Goal: Task Accomplishment & Management: Manage account settings

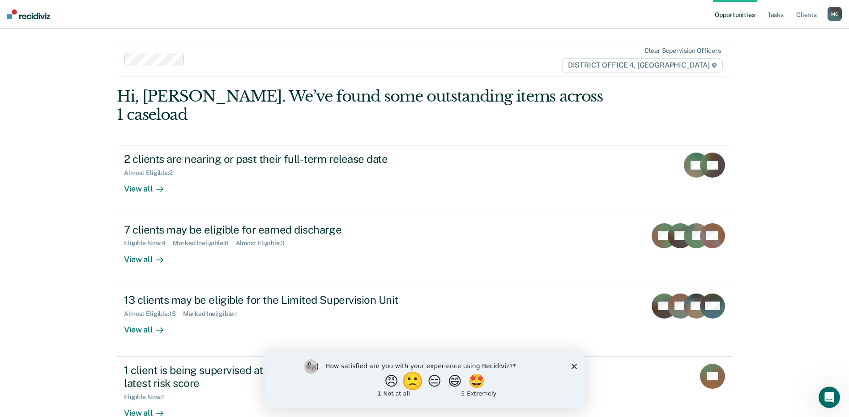
click at [407, 381] on button "🙁" at bounding box center [414, 381] width 24 height 18
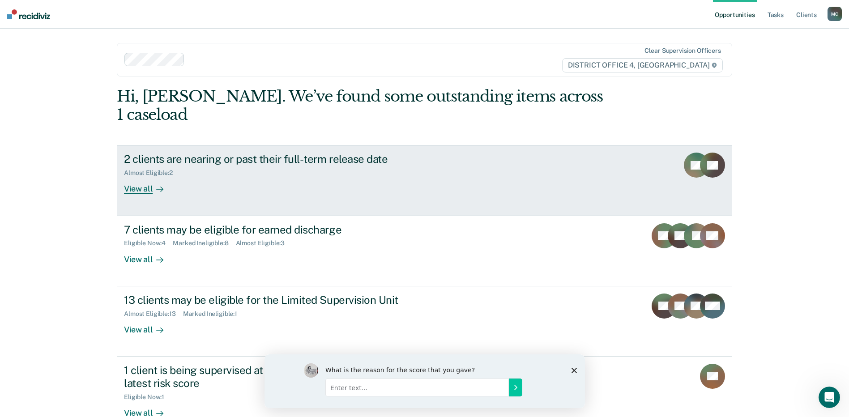
click at [235, 159] on div "2 clients are nearing or past their full-term release date Almost Eligible : 2 …" at bounding box center [292, 173] width 336 height 41
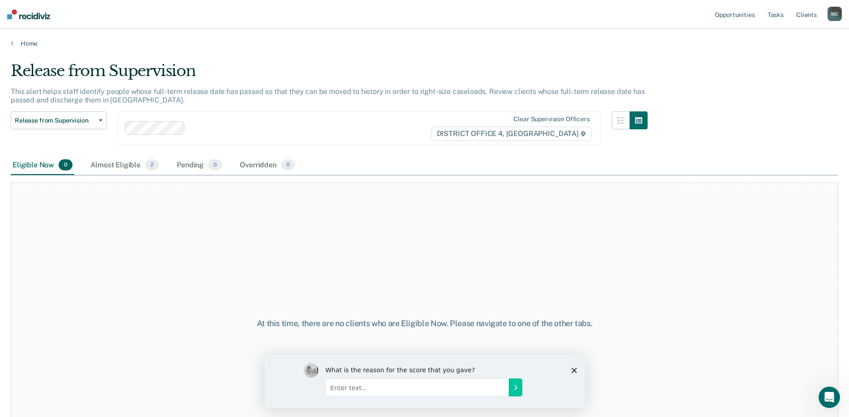
click at [493, 387] on input "Enter text..." at bounding box center [417, 387] width 184 height 18
type input "I don't like how information is not real time. I use my own tracker and that is…"
click at [514, 384] on icon "Submit your response" at bounding box center [515, 387] width 7 height 7
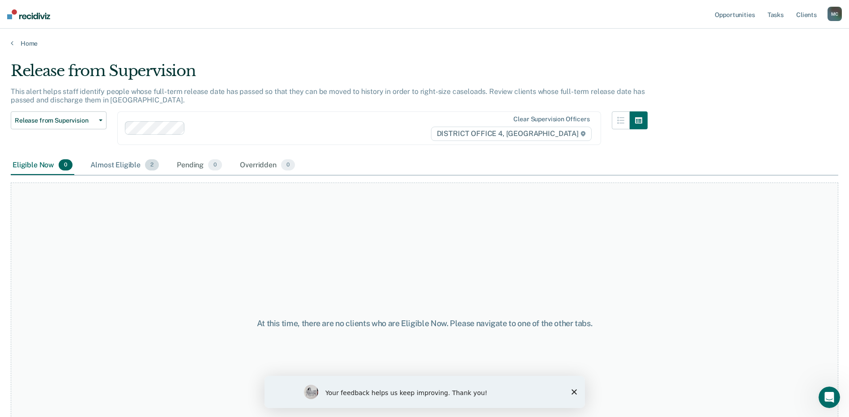
click at [107, 163] on div "Almost Eligible 2" at bounding box center [125, 166] width 72 height 20
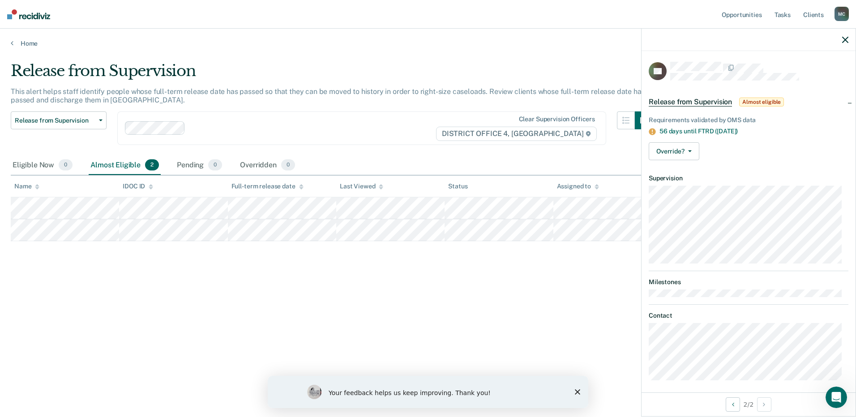
click at [519, 24] on nav "Opportunities Tasks Client s [PERSON_NAME][GEOGRAPHIC_DATA] Profile How it work…" at bounding box center [428, 14] width 856 height 29
click at [31, 43] on link "Home" at bounding box center [428, 43] width 834 height 8
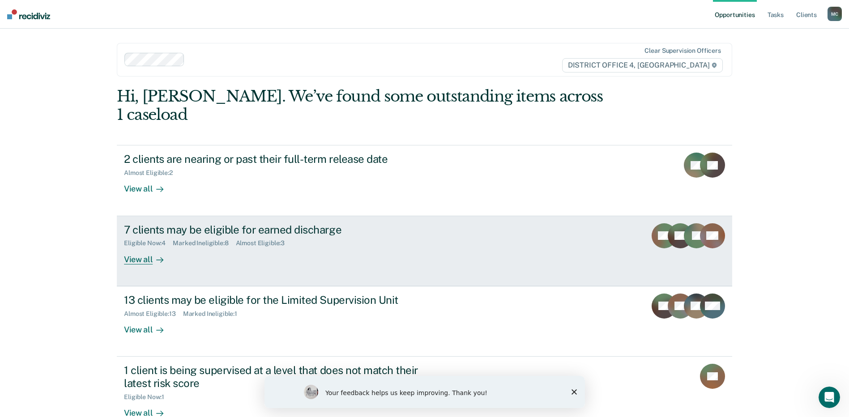
click at [360, 236] on div "Eligible Now : 4 Marked Ineligible : 8 Almost Eligible : 3" at bounding box center [281, 241] width 314 height 11
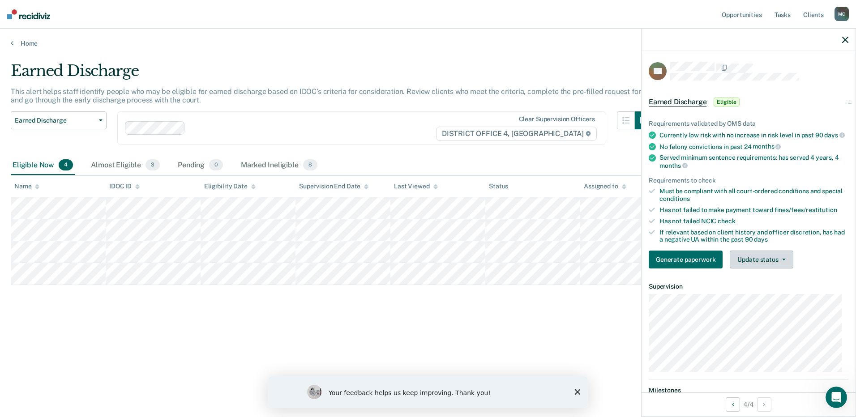
click at [779, 265] on button "Update status" at bounding box center [761, 260] width 63 height 18
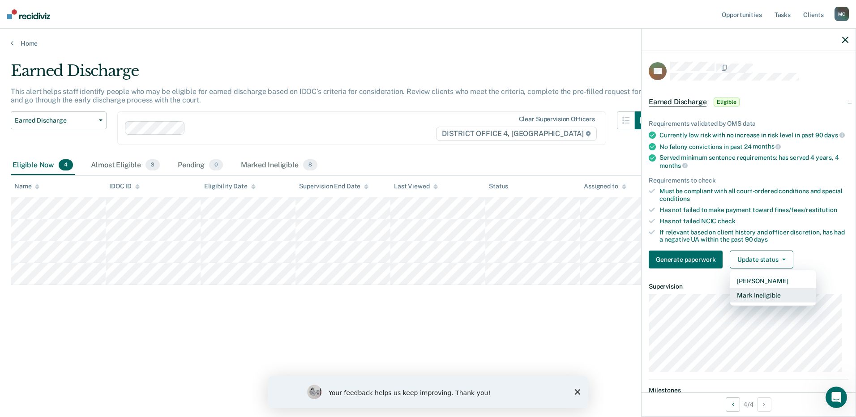
click at [773, 301] on button "Mark Ineligible" at bounding box center [773, 295] width 86 height 14
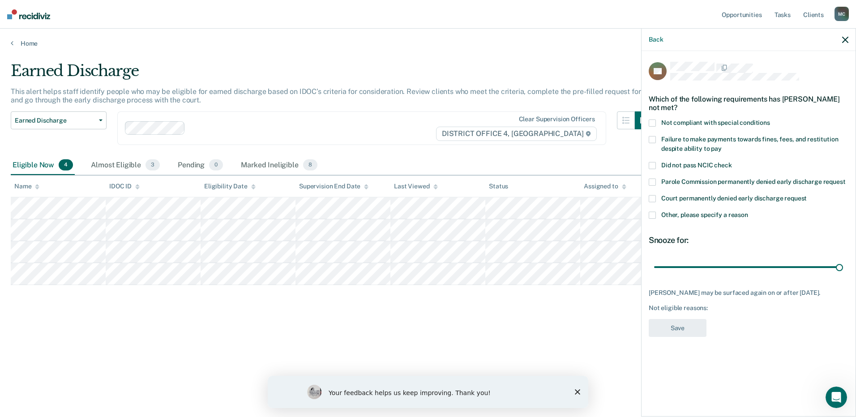
drag, startPoint x: 716, startPoint y: 264, endPoint x: 787, endPoint y: 193, distance: 100.0
type input "90"
click at [843, 259] on input "range" at bounding box center [748, 267] width 189 height 16
click at [653, 123] on span at bounding box center [652, 123] width 7 height 7
click at [669, 328] on button "Save" at bounding box center [678, 328] width 58 height 18
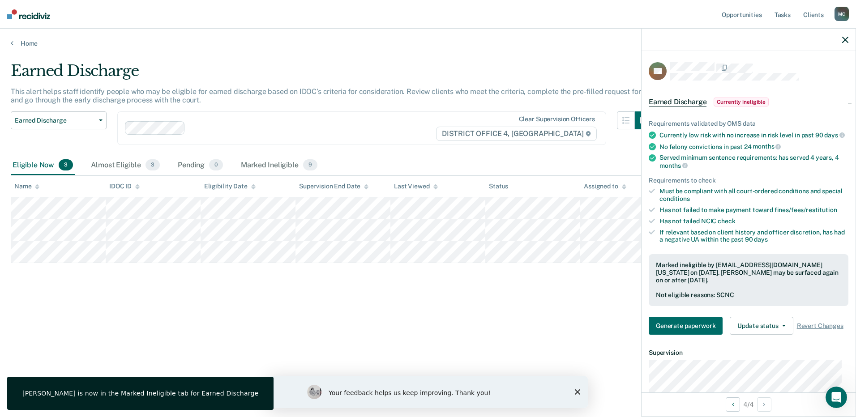
click at [325, 318] on div "Earned Discharge This alert helps staff identify people who may be eligible for…" at bounding box center [428, 206] width 834 height 288
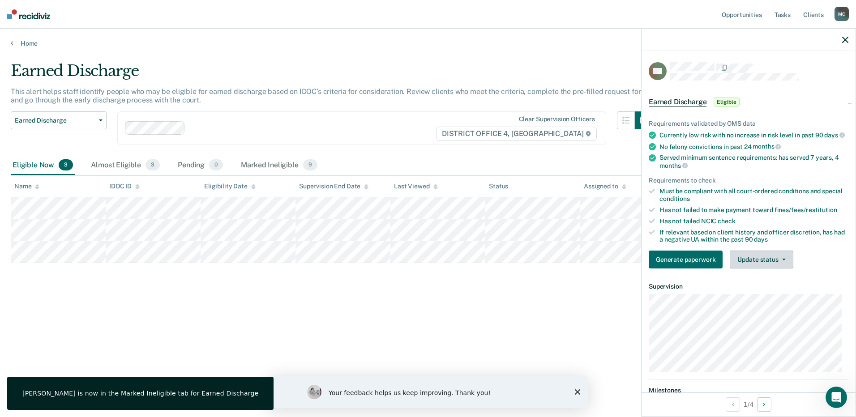
click at [771, 263] on button "Update status" at bounding box center [761, 260] width 63 height 18
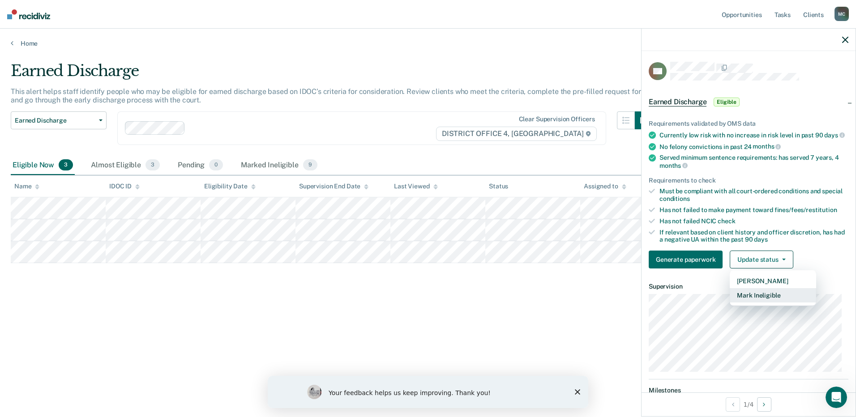
click at [770, 303] on button "Mark Ineligible" at bounding box center [773, 295] width 86 height 14
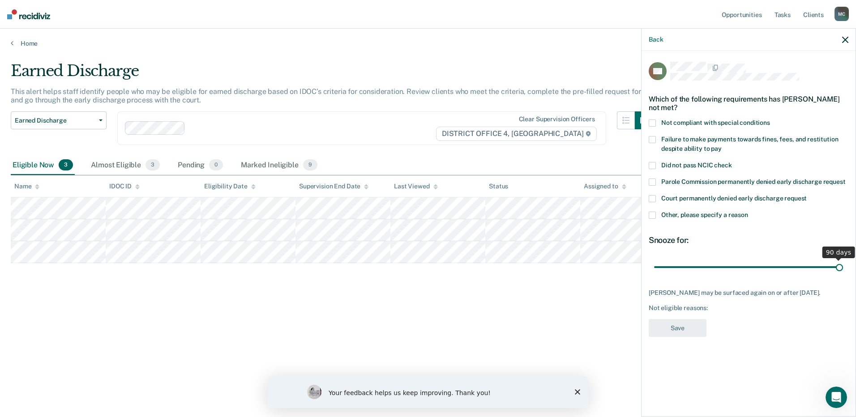
drag, startPoint x: 715, startPoint y: 258, endPoint x: 857, endPoint y: 257, distance: 141.9
type input "90"
click at [843, 259] on input "range" at bounding box center [748, 267] width 189 height 16
click at [654, 136] on label "Failure to make payments towards fines, fees, and restitution despite ability t…" at bounding box center [749, 145] width 200 height 19
click at [670, 321] on button "Save" at bounding box center [678, 328] width 58 height 18
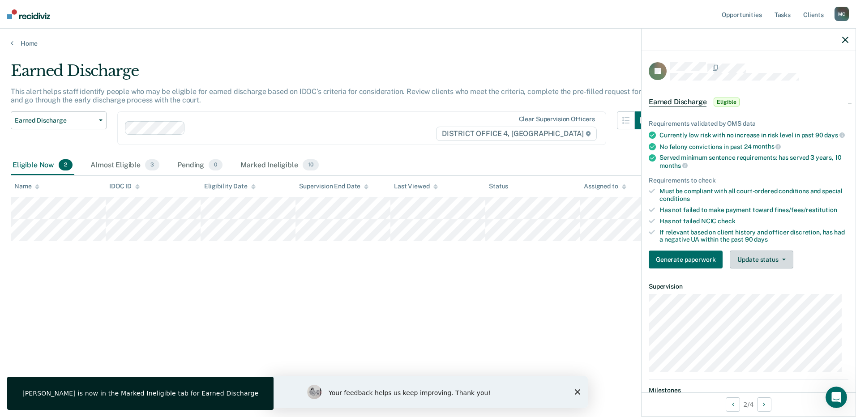
click at [748, 260] on button "Update status" at bounding box center [761, 260] width 63 height 18
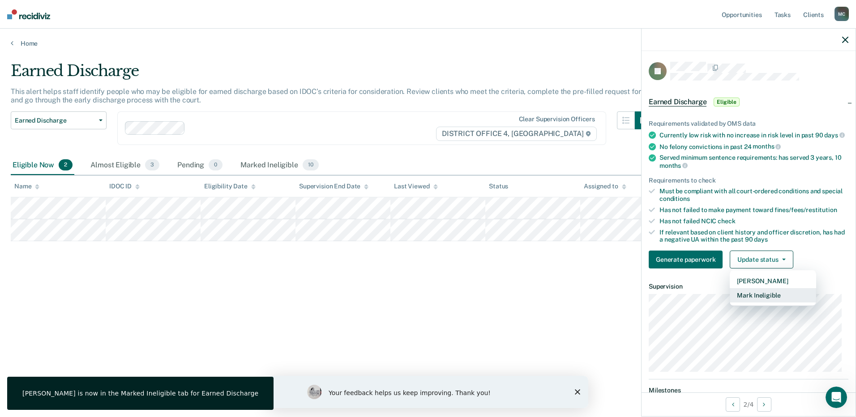
click at [749, 303] on button "Mark Ineligible" at bounding box center [773, 295] width 86 height 14
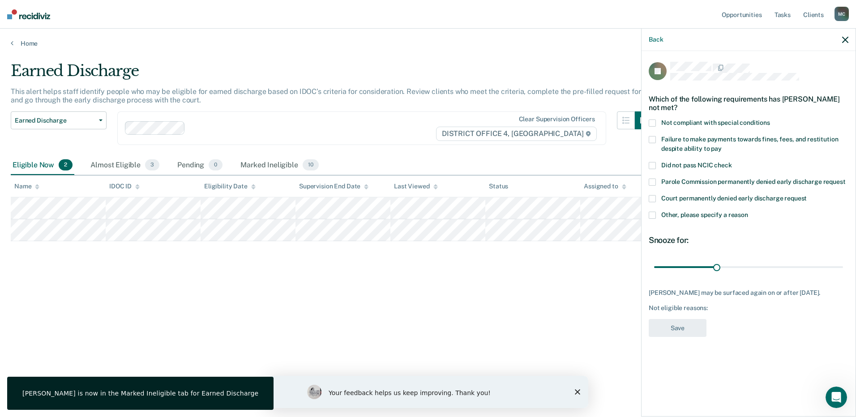
click at [655, 120] on span at bounding box center [652, 123] width 7 height 7
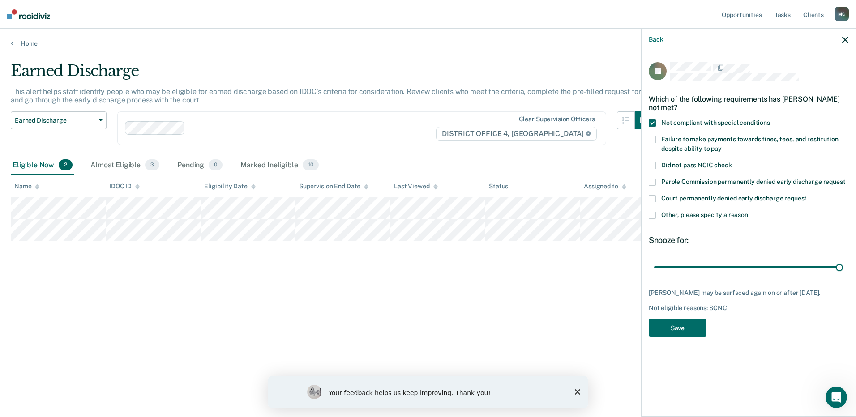
drag, startPoint x: 718, startPoint y: 268, endPoint x: 856, endPoint y: 259, distance: 138.1
type input "90"
click at [843, 259] on input "range" at bounding box center [748, 267] width 189 height 16
click at [677, 325] on button "Save" at bounding box center [678, 328] width 58 height 18
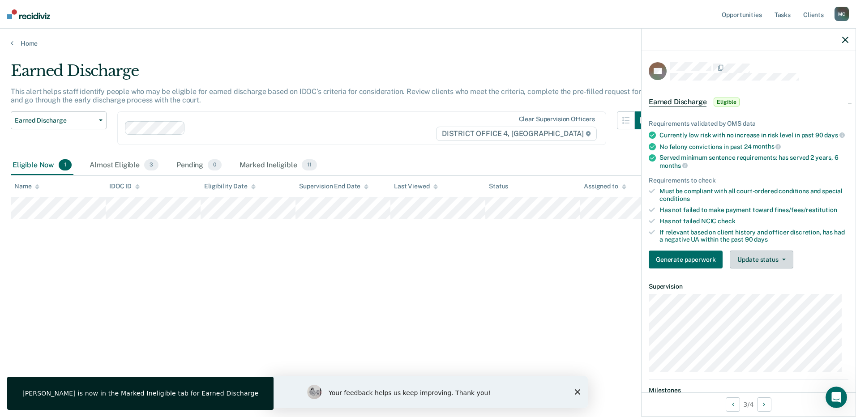
click at [748, 263] on button "Update status" at bounding box center [761, 260] width 63 height 18
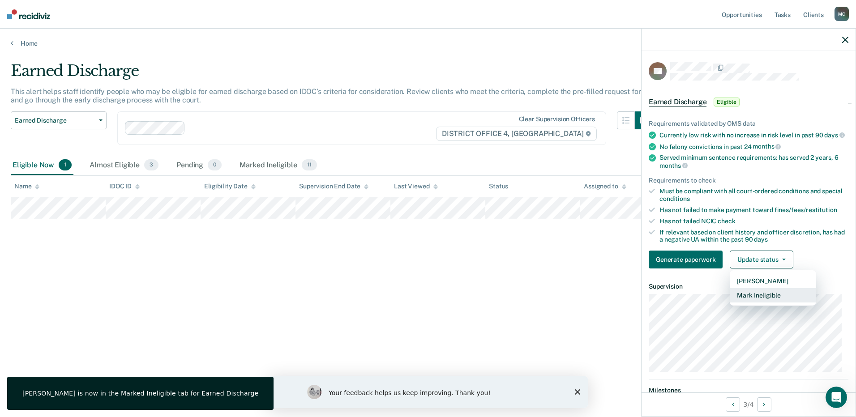
click at [759, 303] on button "Mark Ineligible" at bounding box center [773, 295] width 86 height 14
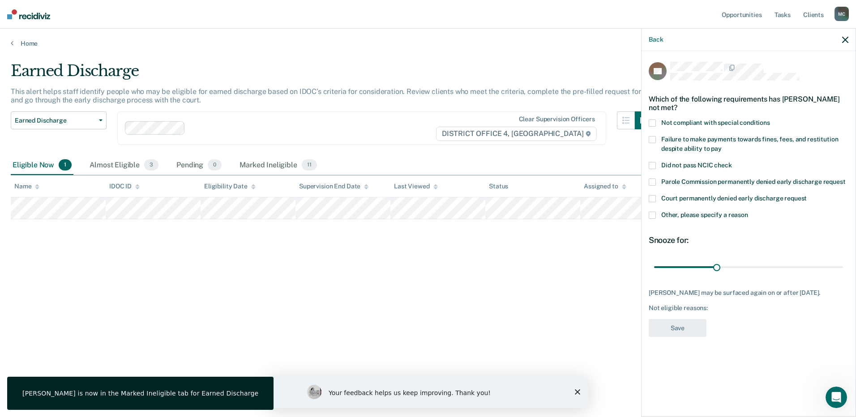
click at [654, 118] on div "Which of the following requirements has [PERSON_NAME] not met?" at bounding box center [749, 103] width 200 height 31
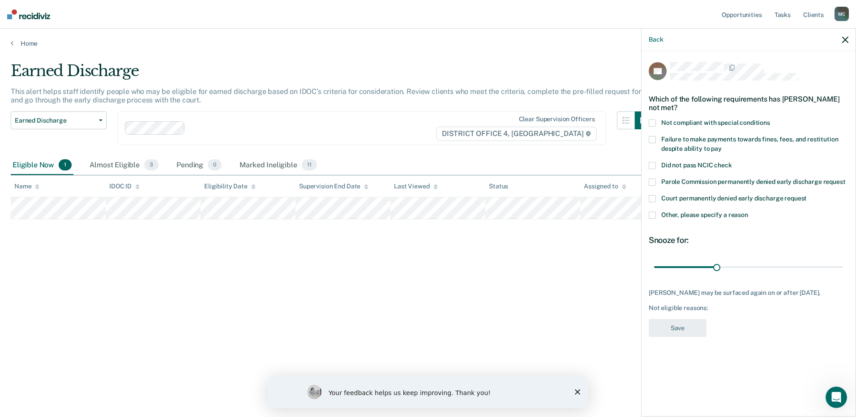
click at [652, 124] on span at bounding box center [652, 123] width 7 height 7
drag, startPoint x: 716, startPoint y: 269, endPoint x: 857, endPoint y: 261, distance: 141.7
type input "90"
click at [843, 261] on input "range" at bounding box center [748, 267] width 189 height 16
click at [668, 329] on button "Save" at bounding box center [678, 328] width 58 height 18
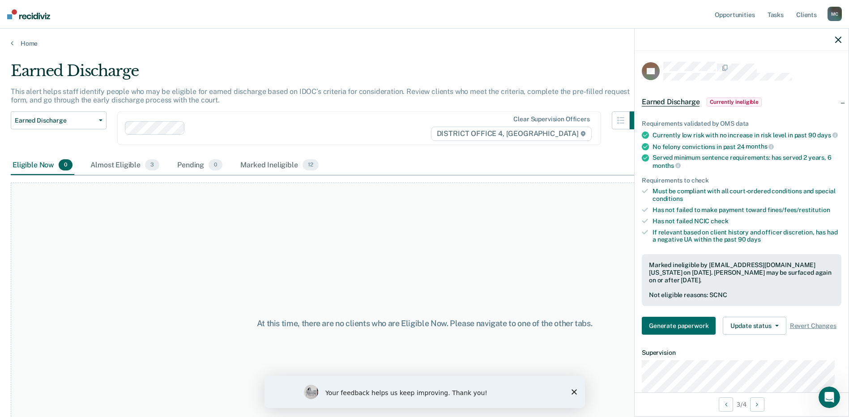
click at [190, 250] on div "At this time, there are no clients who are Eligible Now. Please navigate to one…" at bounding box center [425, 323] width 828 height 281
click at [32, 43] on link "Home" at bounding box center [425, 43] width 828 height 8
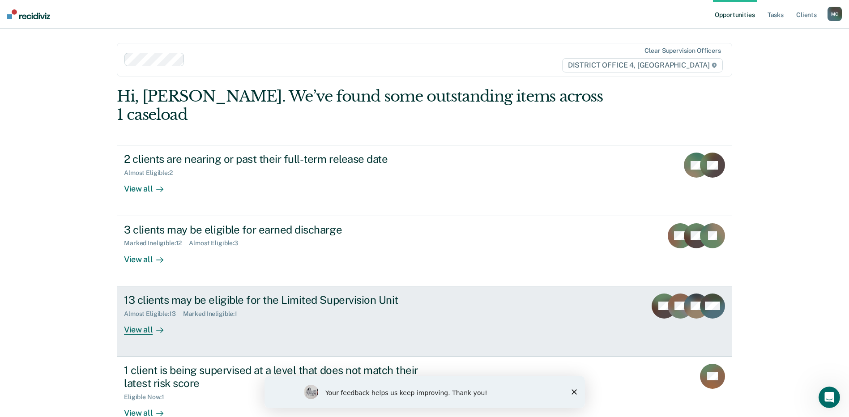
click at [296, 300] on div "13 clients may be eligible for the Limited Supervision Unit Almost Eligible : 1…" at bounding box center [292, 314] width 336 height 41
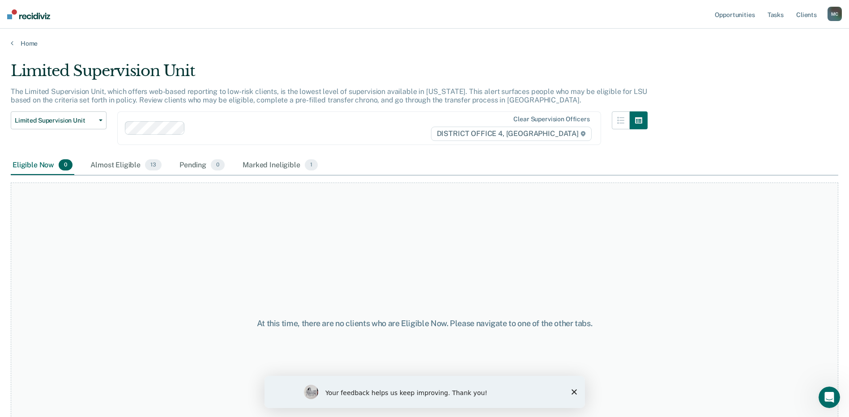
click at [82, 168] on div "Eligible Now 0 Almost Eligible 13 Pending 0 Marked Ineligible 1" at bounding box center [165, 166] width 309 height 20
click at [111, 166] on div "Almost Eligible 13" at bounding box center [126, 166] width 75 height 20
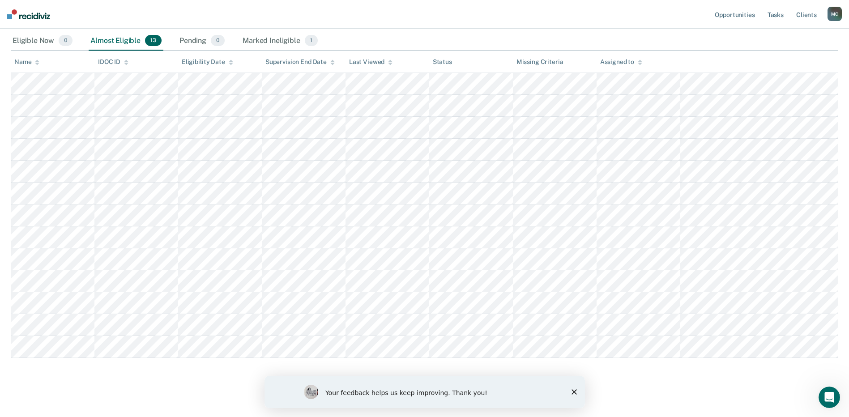
scroll to position [130, 0]
click at [573, 391] on polygon "Close survey" at bounding box center [573, 391] width 5 height 5
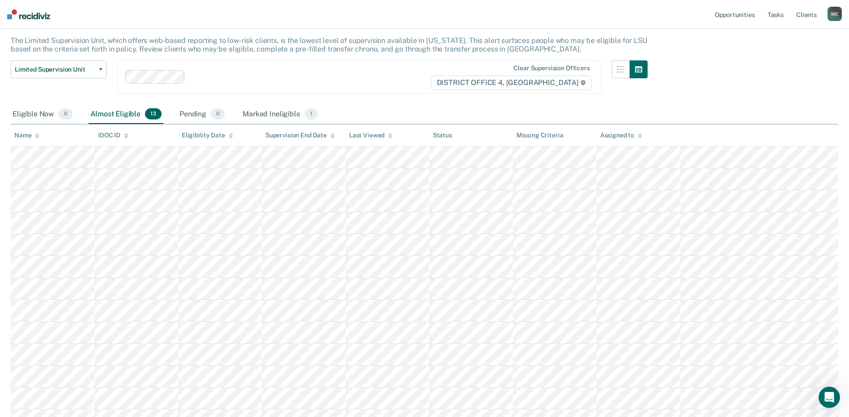
scroll to position [0, 0]
